Goal: Information Seeking & Learning: Learn about a topic

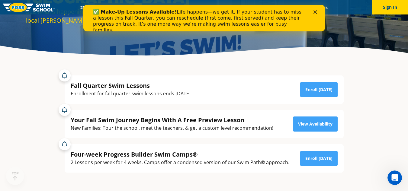
scroll to position [85, 0]
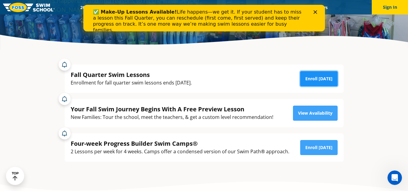
click at [319, 76] on link "Enroll Today" at bounding box center [318, 78] width 37 height 15
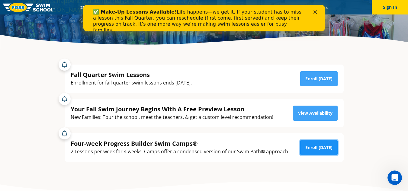
click at [315, 147] on link "Enroll Today" at bounding box center [318, 147] width 37 height 15
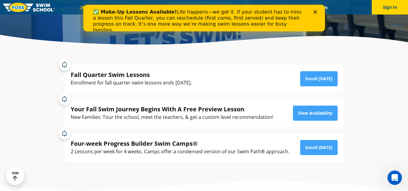
click at [111, 6] on div "✅ Make-Up Lessons Available! Life happens—we get it. If your student has to mis…" at bounding box center [204, 18] width 242 height 27
click at [317, 11] on icon "Close" at bounding box center [315, 12] width 4 height 4
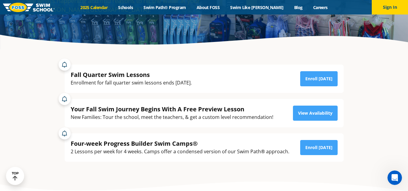
click at [105, 8] on link "2025 Calendar" at bounding box center [94, 8] width 38 height 6
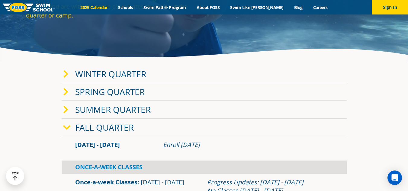
scroll to position [73, 0]
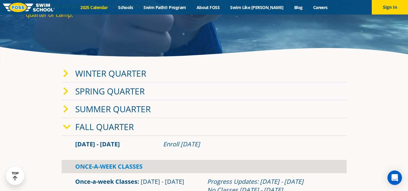
click at [139, 76] on link "Winter Quarter" at bounding box center [110, 73] width 71 height 11
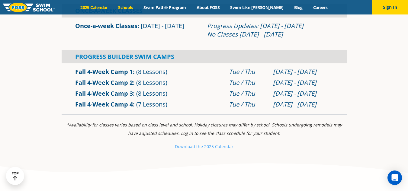
scroll to position [387, 0]
